Goal: Check status

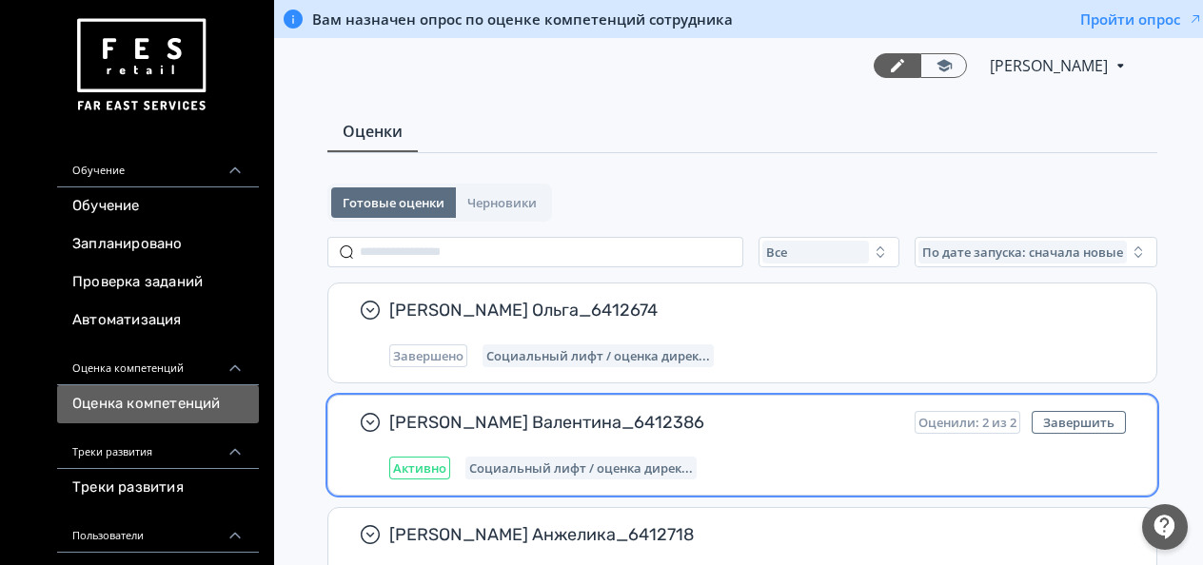
click at [720, 449] on div "[PERSON_NAME] Валентина_6412386 Оценили: 2 из 2 Завершить Активно Социальный ли…" at bounding box center [757, 445] width 737 height 69
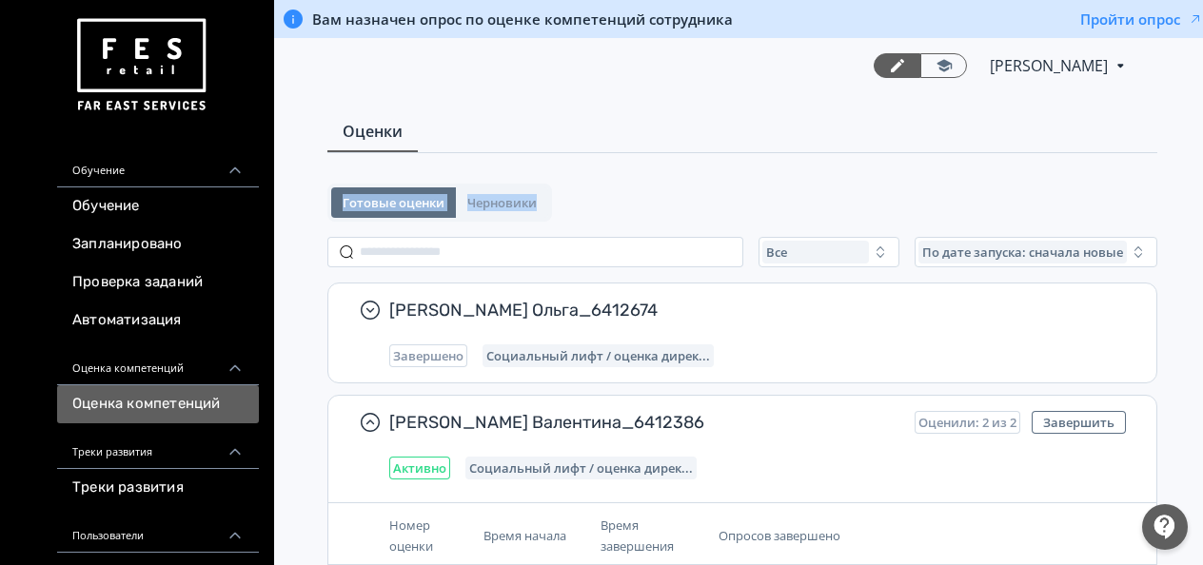
scroll to position [0, 15]
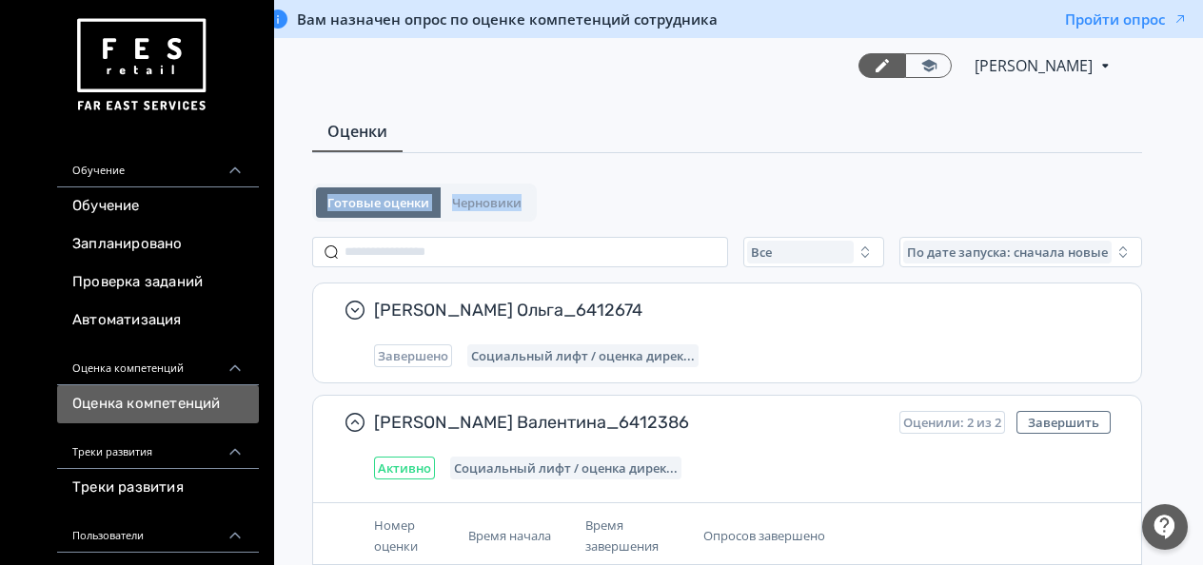
drag, startPoint x: 1202, startPoint y: 148, endPoint x: 1213, endPoint y: 212, distance: 64.8
click at [1188, 212] on html "React App Обучение Обучение Запланировано Проверка заданий Автоматизация Оценка…" at bounding box center [586, 282] width 1203 height 565
drag, startPoint x: 1213, startPoint y: 212, endPoint x: 1113, endPoint y: 207, distance: 101.0
click at [1113, 207] on div "Готовые оценки Черновики" at bounding box center [727, 203] width 830 height 38
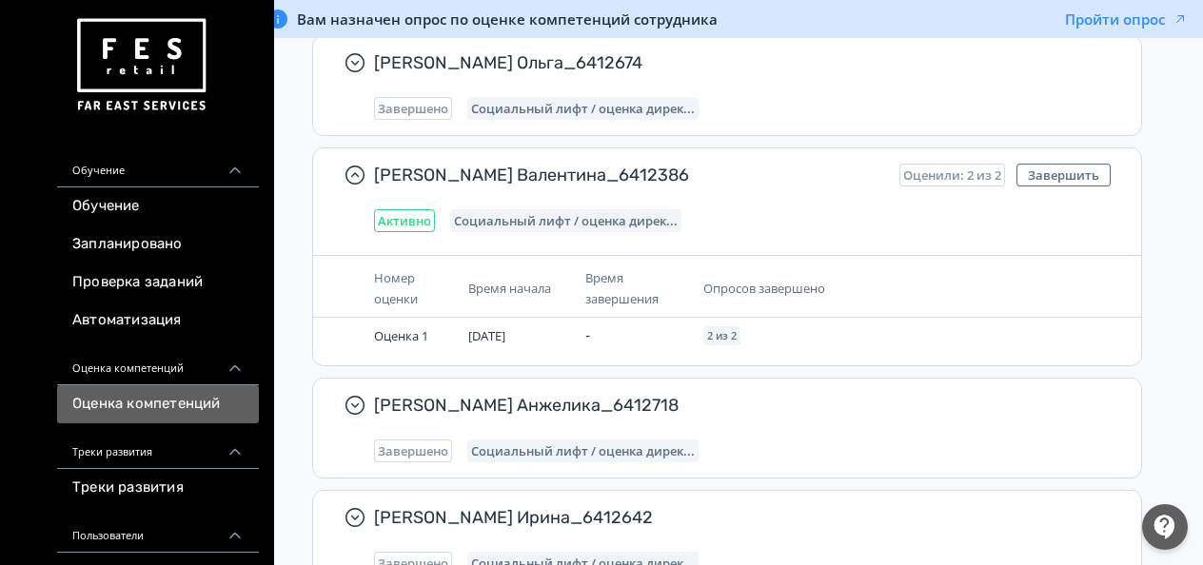
scroll to position [230, 15]
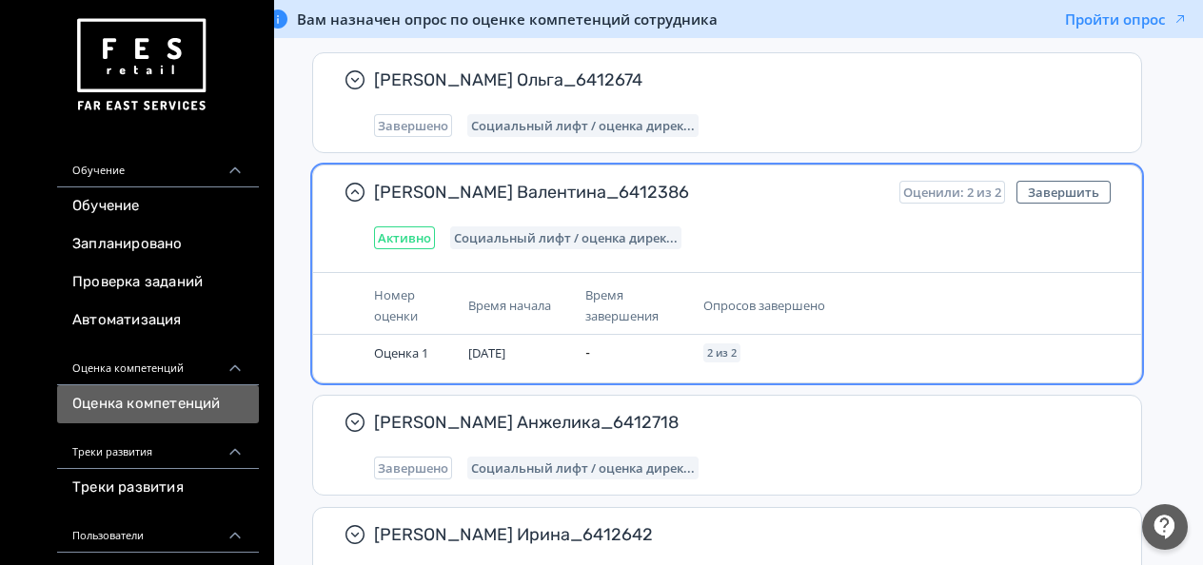
click at [723, 247] on div "[PERSON_NAME] Валентина_6412386 Оценили: 2 из 2 Завершить Активно Социальный ли…" at bounding box center [727, 215] width 828 height 99
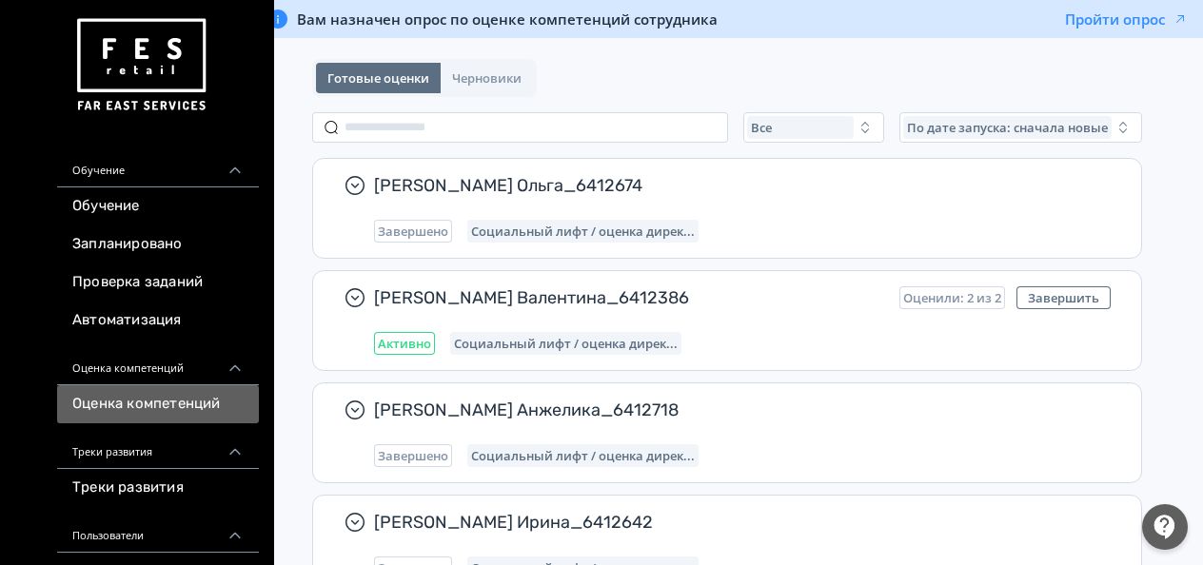
scroll to position [42, 15]
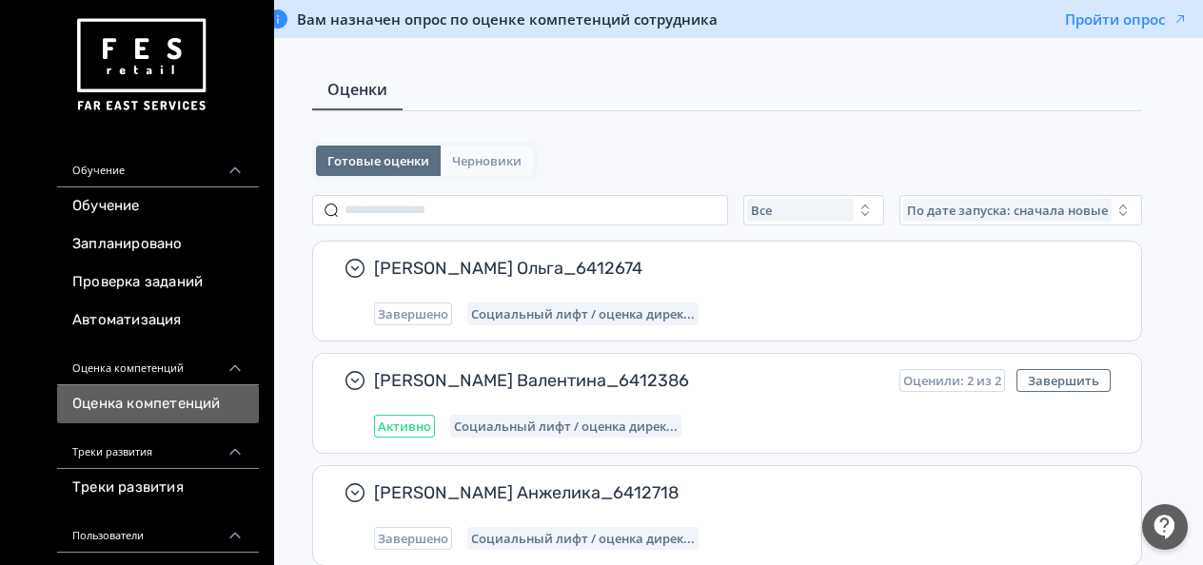
click at [482, 160] on span "Черновики" at bounding box center [486, 160] width 69 height 15
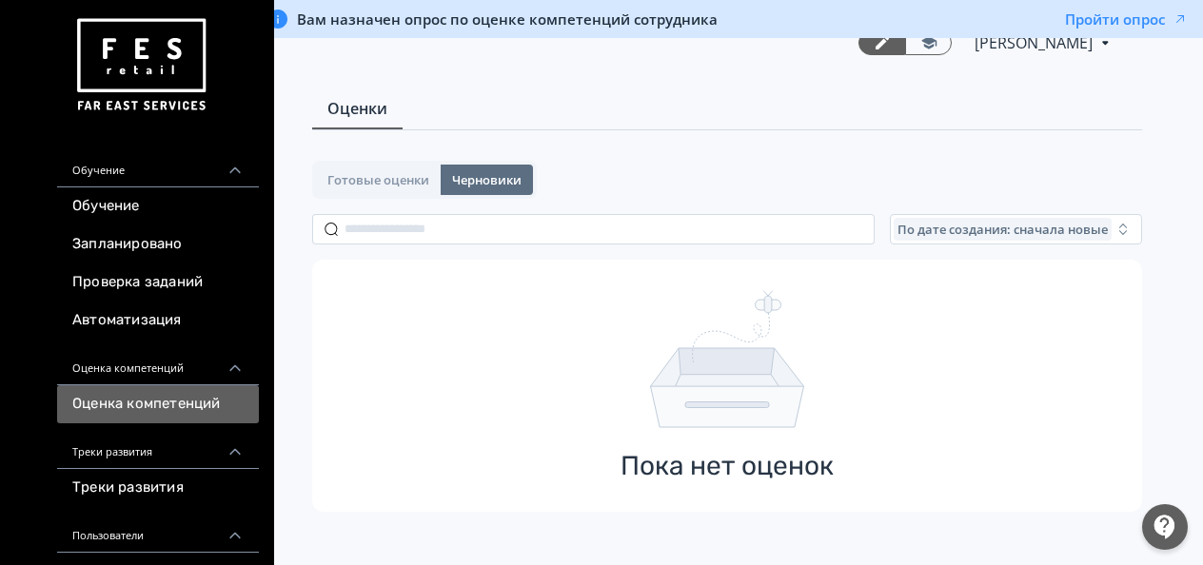
scroll to position [36, 15]
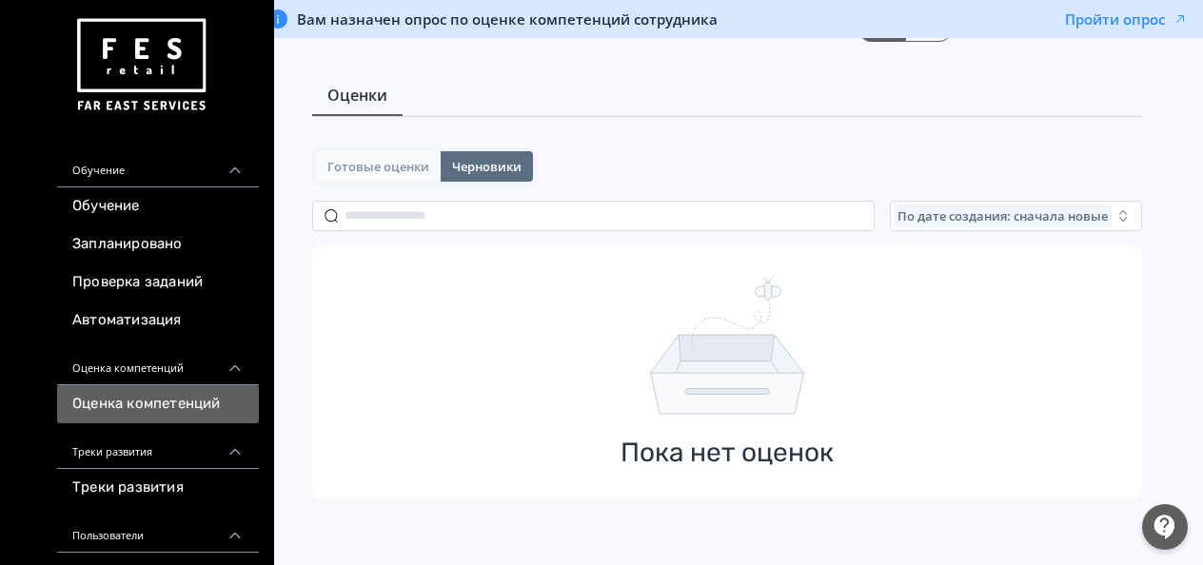
click at [393, 174] on button "Готовые оценки" at bounding box center [378, 166] width 125 height 30
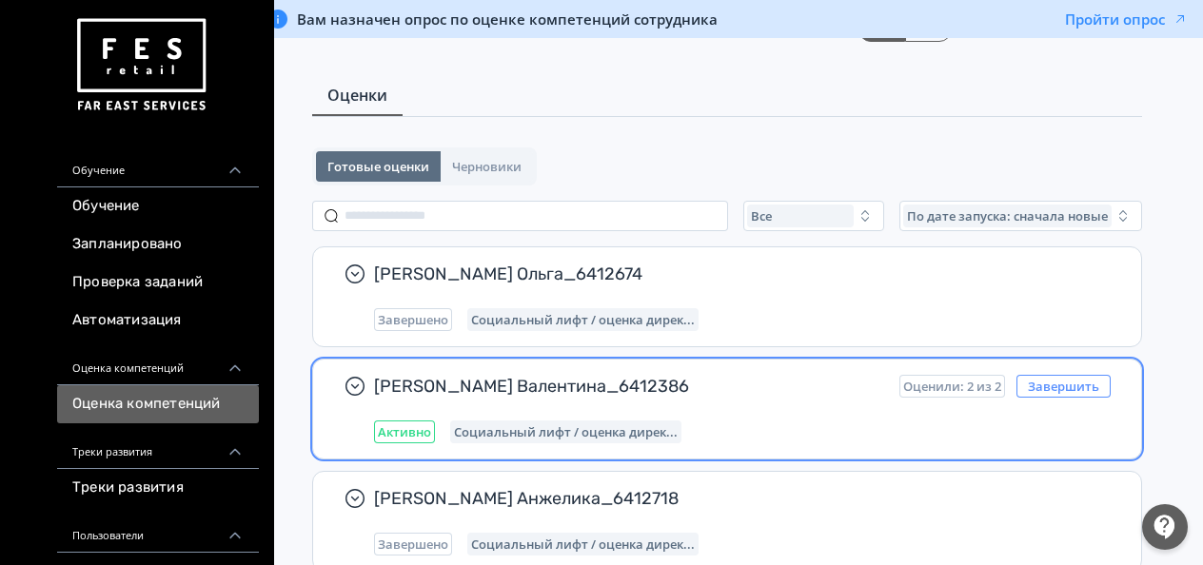
click at [1096, 393] on button "Завершить" at bounding box center [1063, 386] width 94 height 23
click at [1077, 385] on button "Завершить" at bounding box center [1063, 386] width 94 height 23
click at [405, 424] on span "Активно" at bounding box center [404, 431] width 53 height 15
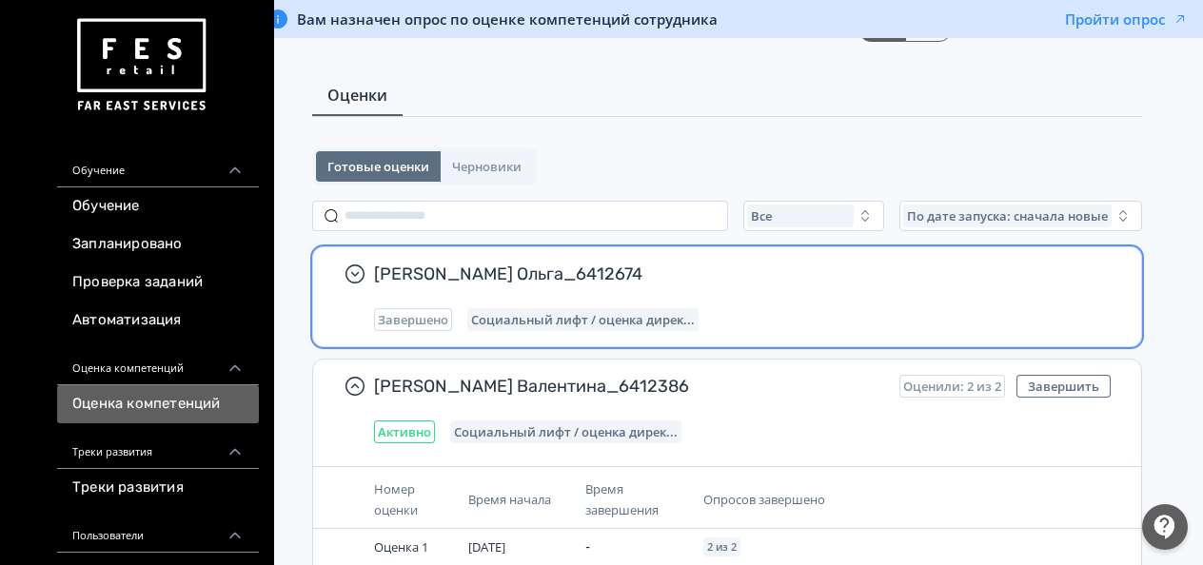
click at [463, 265] on span "[PERSON_NAME] Ольга_6412674" at bounding box center [734, 274] width 721 height 23
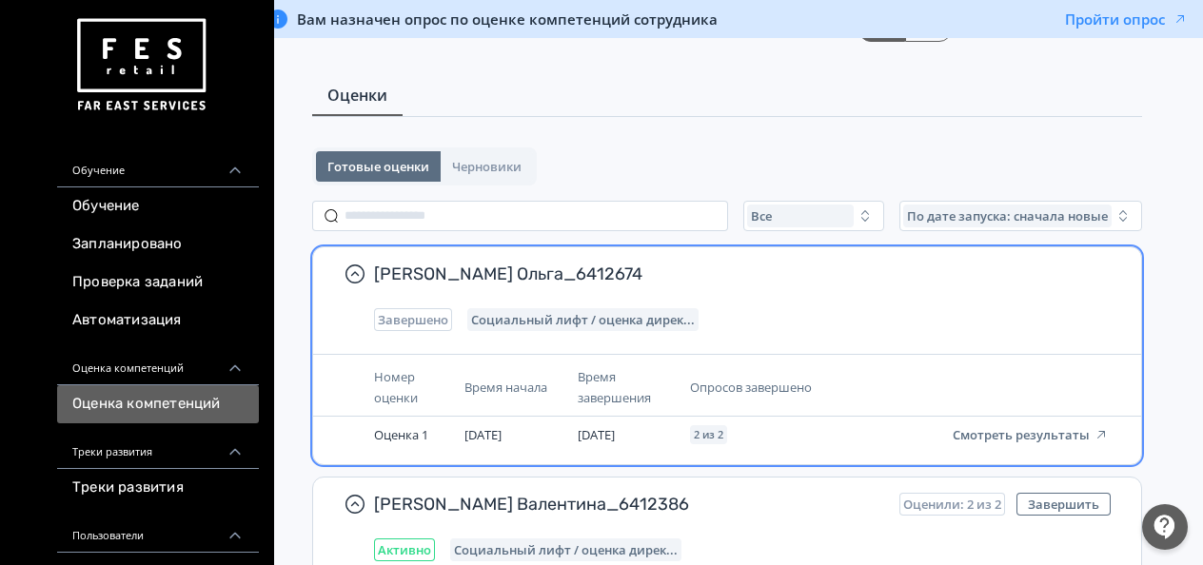
click at [716, 279] on span "[PERSON_NAME] Ольга_6412674" at bounding box center [734, 274] width 721 height 23
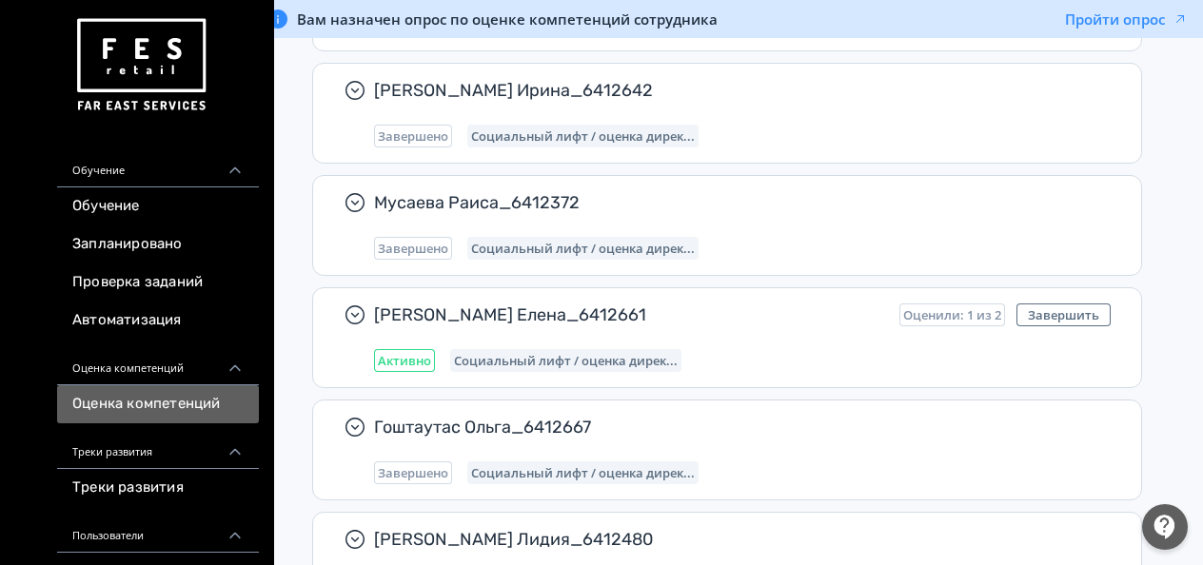
scroll to position [663, 15]
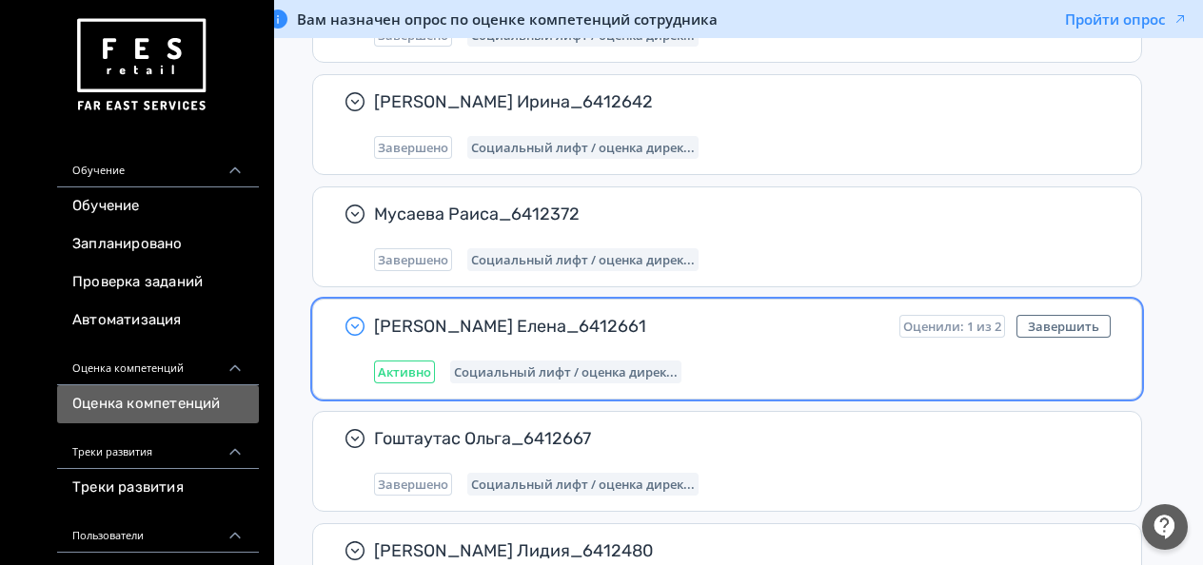
click at [357, 320] on icon "button" at bounding box center [355, 326] width 23 height 23
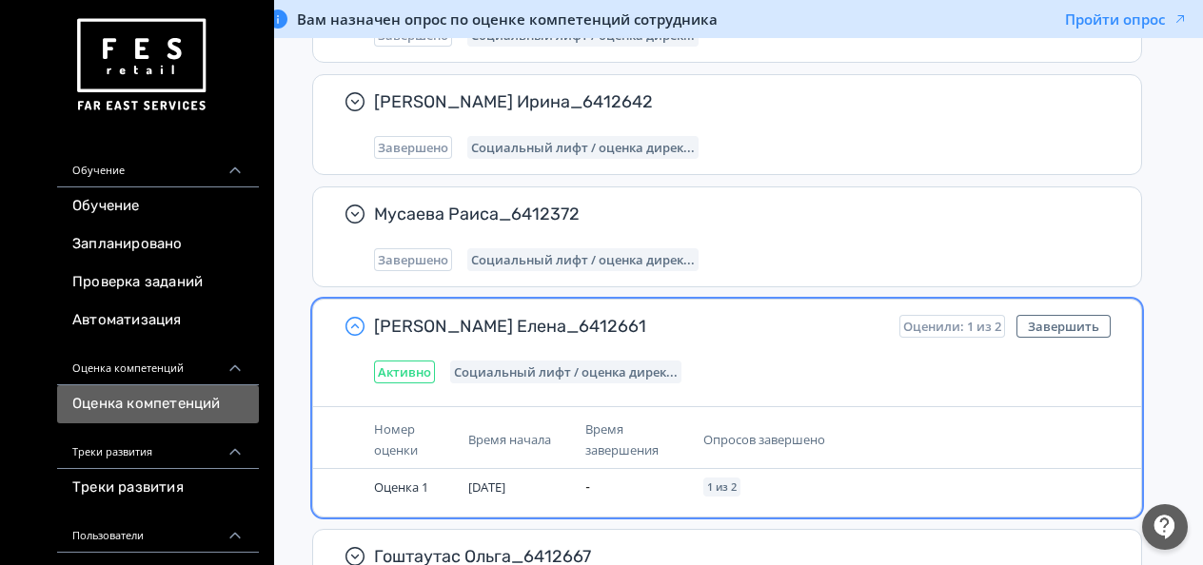
click at [357, 320] on icon "button" at bounding box center [355, 326] width 23 height 23
